Goal: Task Accomplishment & Management: Complete application form

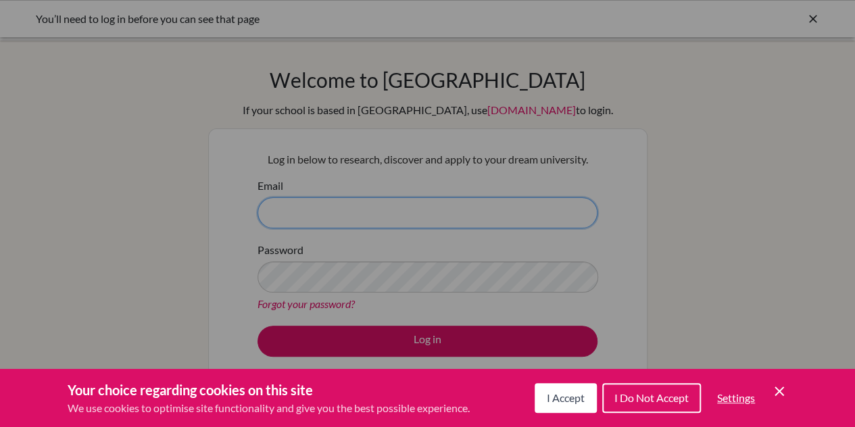
type input "pdeclercq@isbreda.com"
click at [636, 405] on button "I Do Not Accept" at bounding box center [651, 398] width 99 height 30
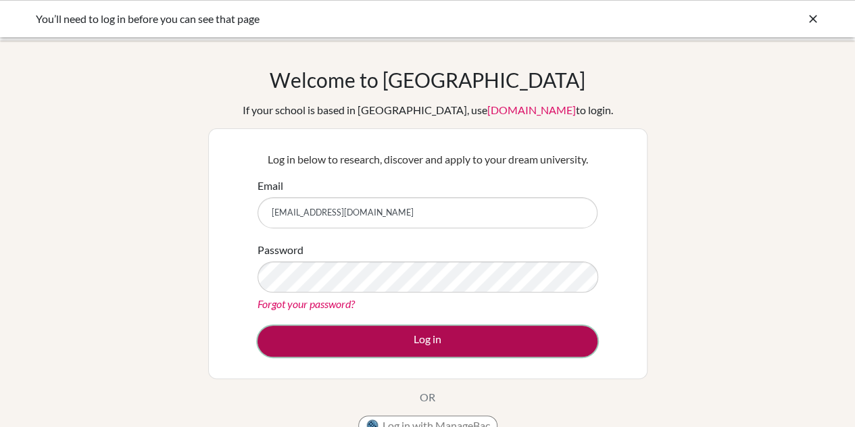
click at [478, 341] on button "Log in" at bounding box center [428, 341] width 340 height 31
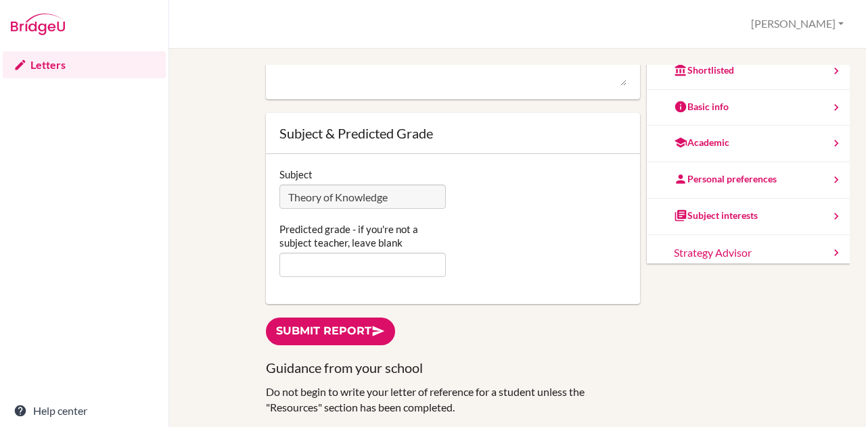
scroll to position [288, 0]
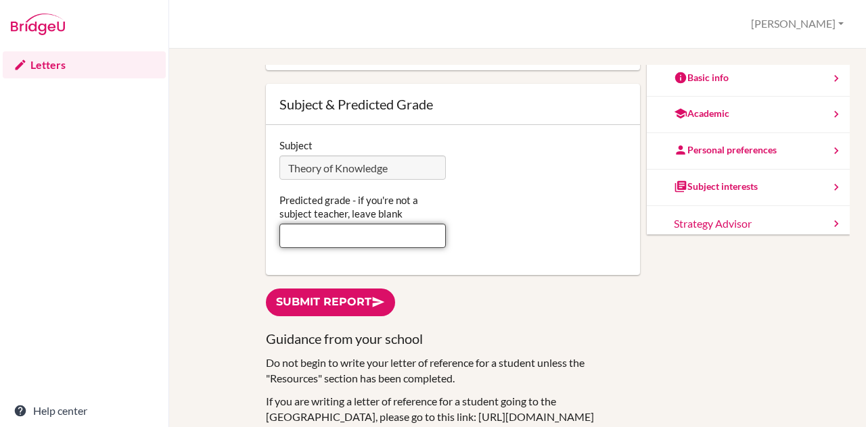
click at [399, 224] on input "Predicted grade - if you're not a subject teacher, leave blank" at bounding box center [362, 236] width 167 height 24
type input "A"
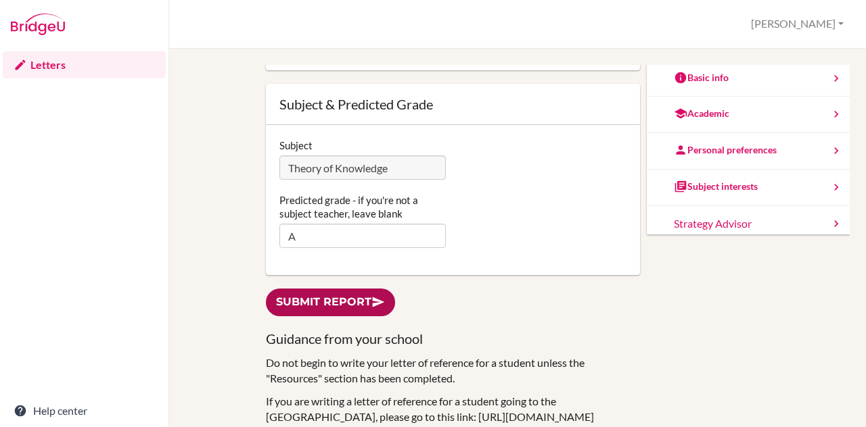
click at [379, 295] on icon at bounding box center [378, 302] width 14 height 14
